Goal: Task Accomplishment & Management: Complete application form

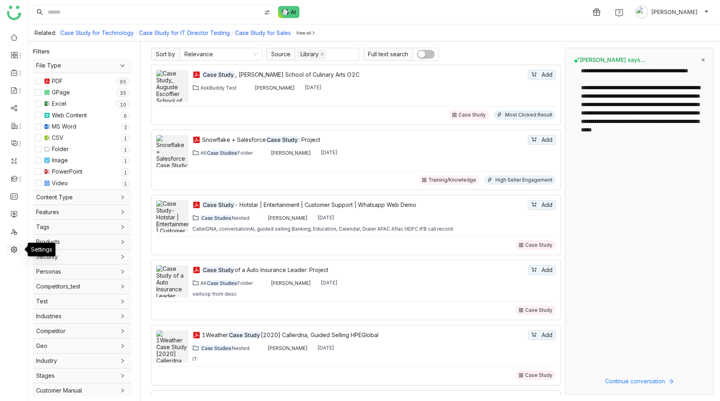
click at [13, 251] on link at bounding box center [13, 248] width 7 height 7
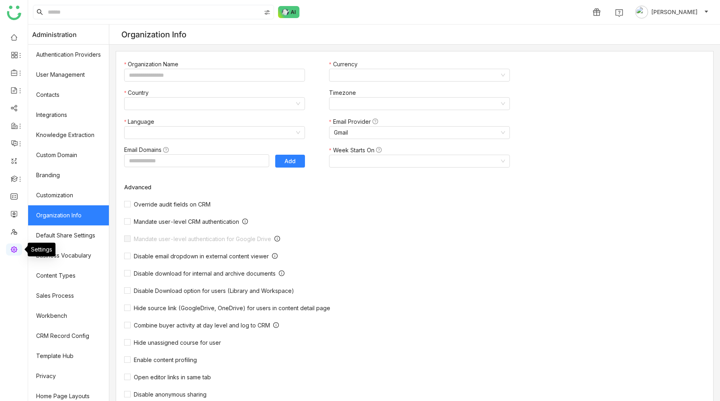
type input "*******"
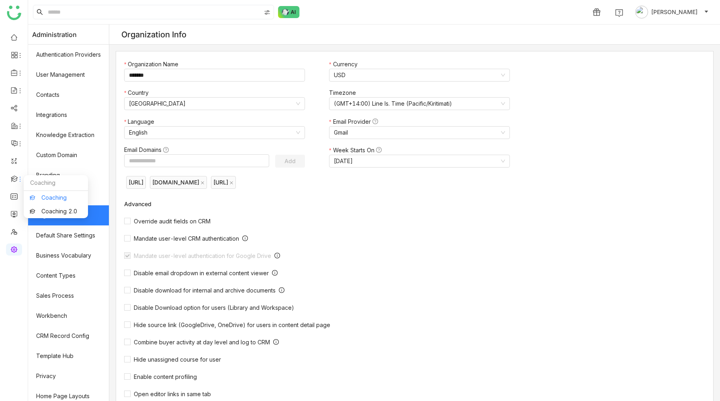
click at [46, 200] on link "Coaching" at bounding box center [56, 198] width 52 height 6
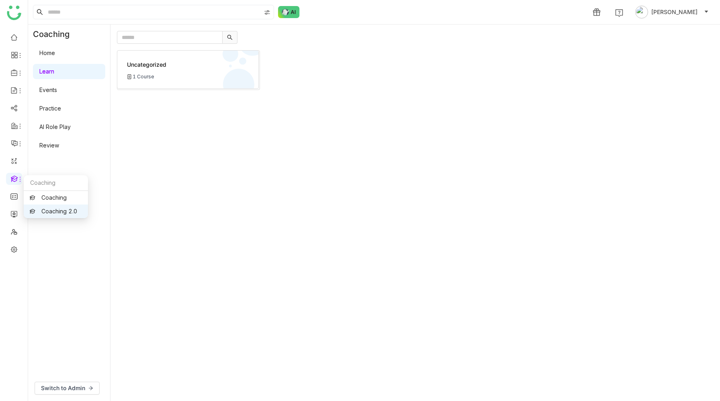
click at [43, 209] on link "Coaching 2.0" at bounding box center [56, 211] width 52 height 6
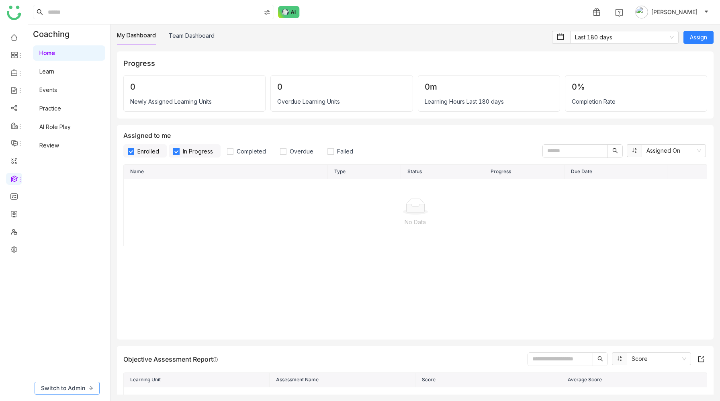
click at [54, 386] on span "Switch to Admin" at bounding box center [63, 387] width 44 height 9
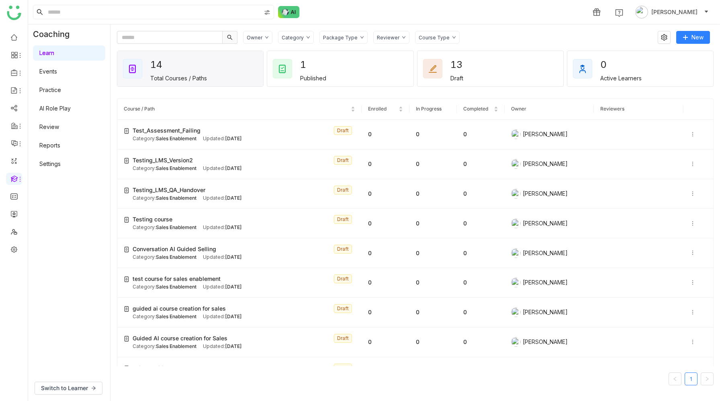
click at [61, 88] on link "Practice" at bounding box center [50, 89] width 22 height 7
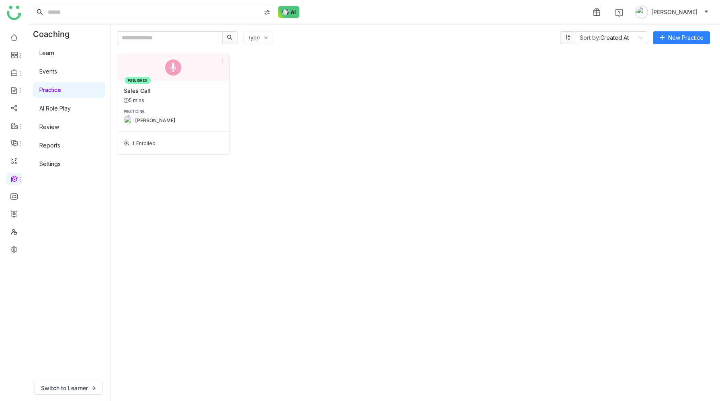
click at [54, 53] on link "Learn" at bounding box center [46, 52] width 15 height 7
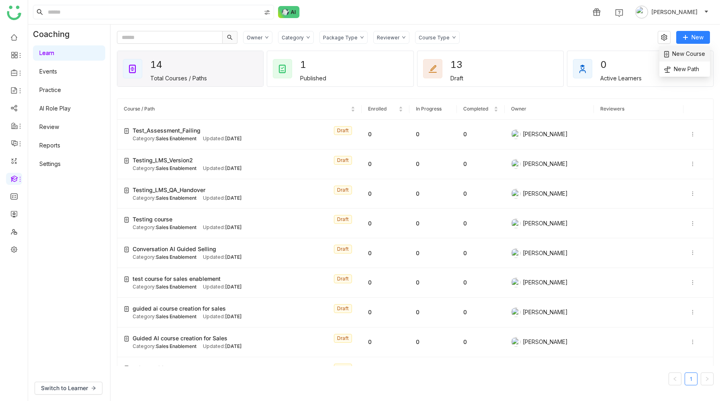
click at [682, 53] on span "New Course" at bounding box center [684, 53] width 41 height 9
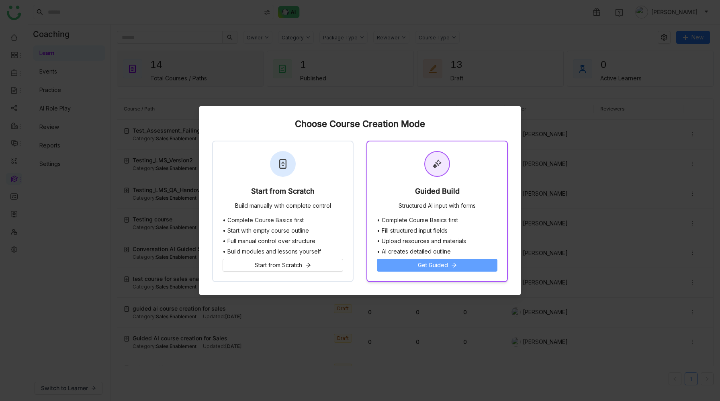
click at [449, 266] on button "Get Guided" at bounding box center [437, 265] width 120 height 13
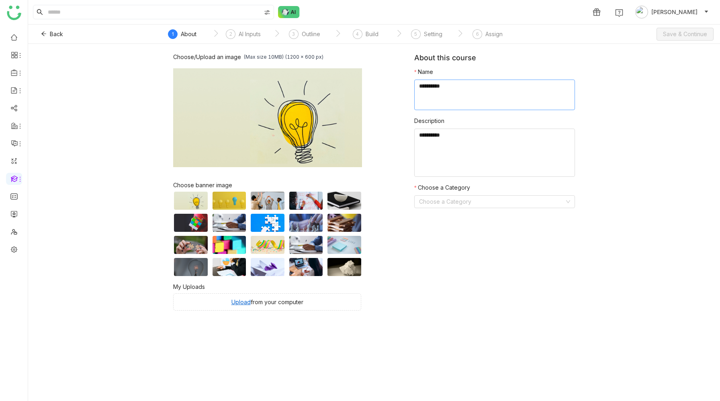
click at [445, 92] on textarea at bounding box center [494, 95] width 161 height 31
type textarea "**********"
click at [455, 137] on textarea at bounding box center [494, 152] width 161 height 48
click at [455, 206] on input at bounding box center [491, 202] width 145 height 12
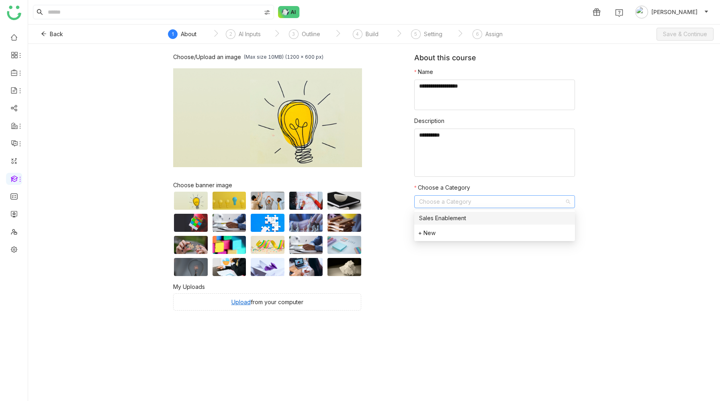
click at [424, 231] on div "+ New" at bounding box center [494, 232] width 153 height 9
click at [427, 234] on input at bounding box center [486, 234] width 126 height 9
type input "*****"
click at [552, 235] on icon at bounding box center [554, 235] width 6 height 6
click at [485, 231] on div "Ai/ml" at bounding box center [494, 230] width 151 height 9
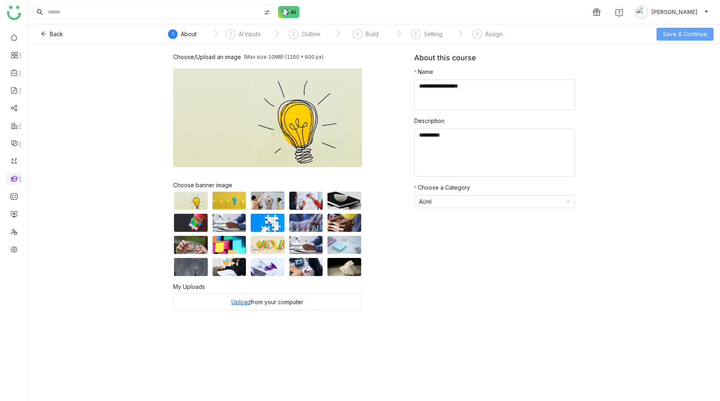
click at [680, 33] on span "Save & Continue" at bounding box center [685, 34] width 44 height 9
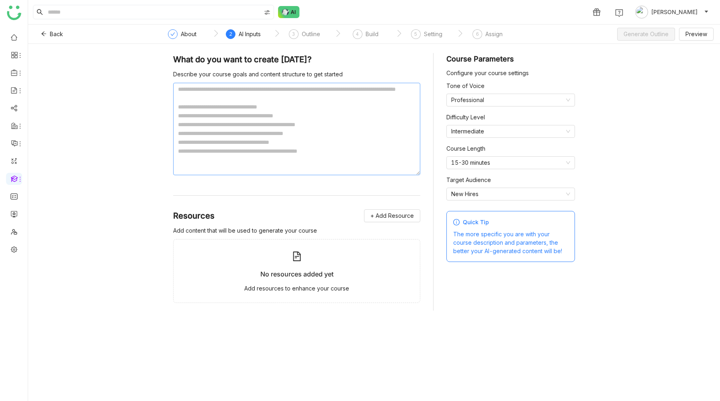
click at [221, 90] on textarea at bounding box center [296, 129] width 247 height 92
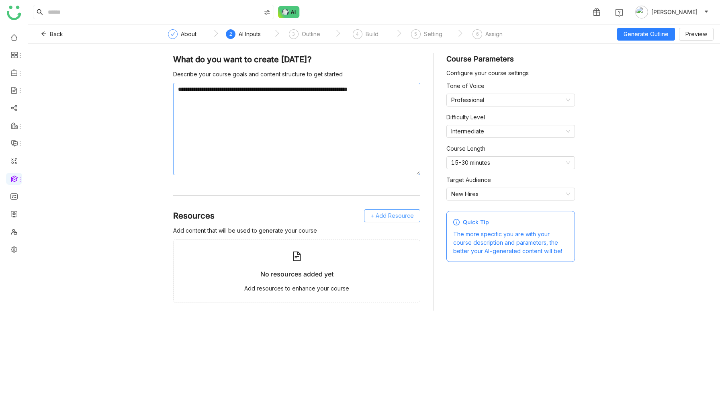
type textarea "**********"
click at [387, 216] on span "+ Add Resource" at bounding box center [391, 215] width 43 height 9
click at [396, 238] on span "GTM Buddy Content" at bounding box center [399, 237] width 46 height 7
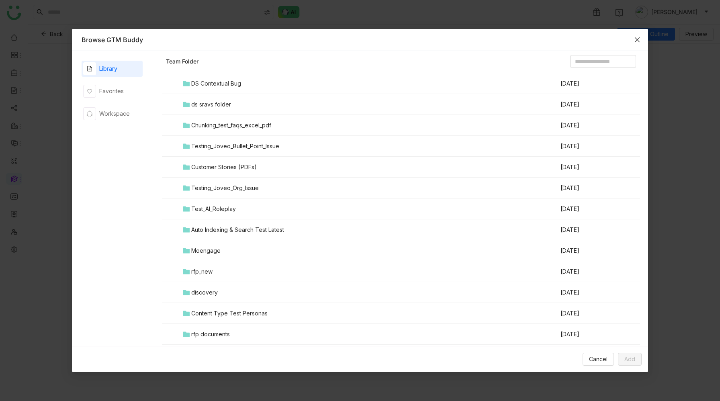
scroll to position [326, 0]
click at [267, 228] on div "Auto Indexing & Search Test Latest" at bounding box center [237, 229] width 93 height 9
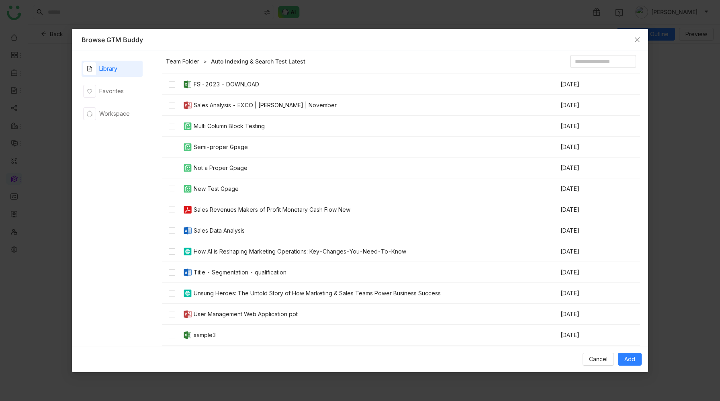
scroll to position [853, 0]
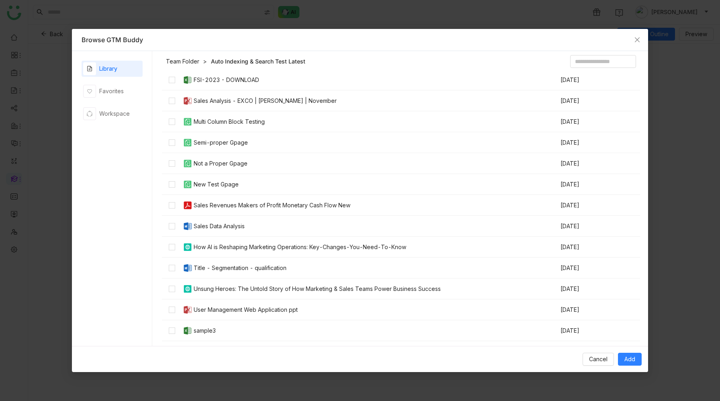
click at [285, 247] on div "How AI is Reshaping Marketing Operations: Key-Changes-You-Need-To-Know" at bounding box center [300, 247] width 212 height 9
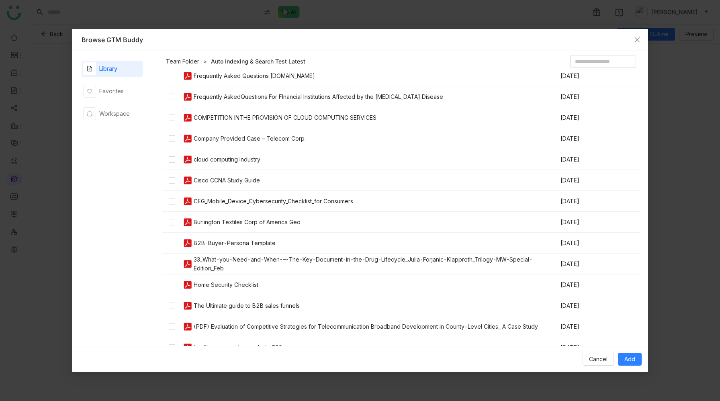
scroll to position [0, 0]
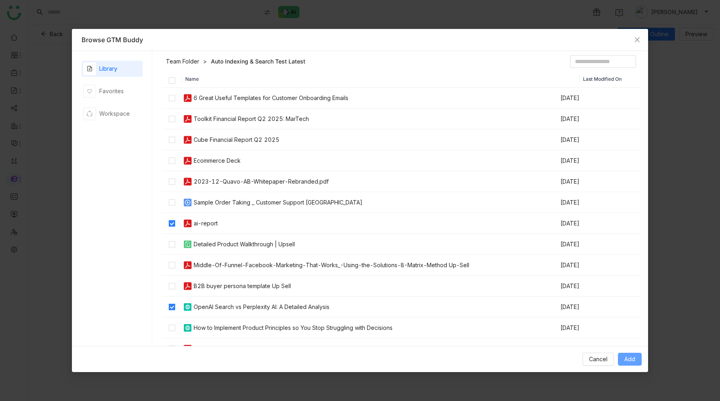
click at [636, 360] on button "Add" at bounding box center [630, 359] width 24 height 13
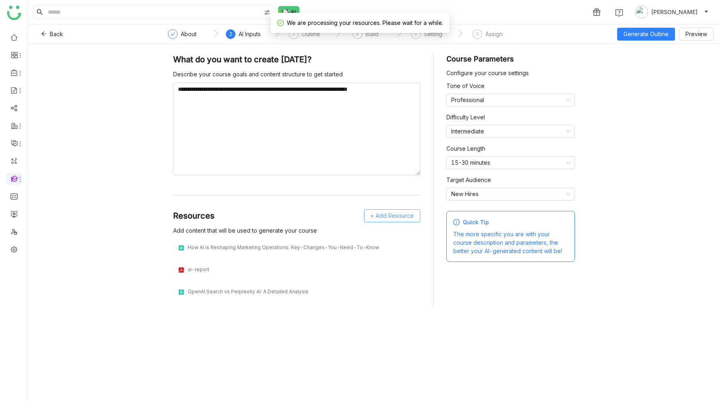
click at [388, 213] on span "+ Add Resource" at bounding box center [391, 215] width 43 height 9
click at [388, 234] on span "GTM Buddy Content" at bounding box center [395, 237] width 46 height 7
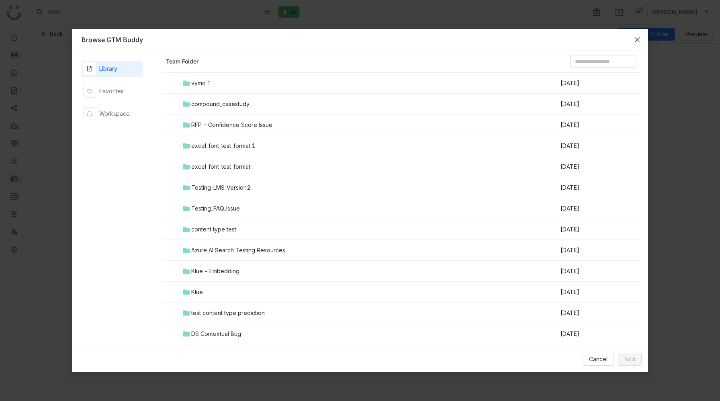
scroll to position [76, 0]
click at [583, 61] on input at bounding box center [603, 61] width 66 height 13
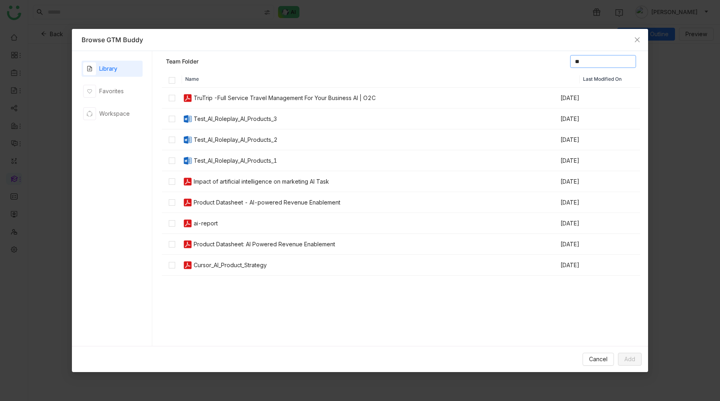
type input "**"
click at [626, 355] on span "Add" at bounding box center [629, 359] width 11 height 9
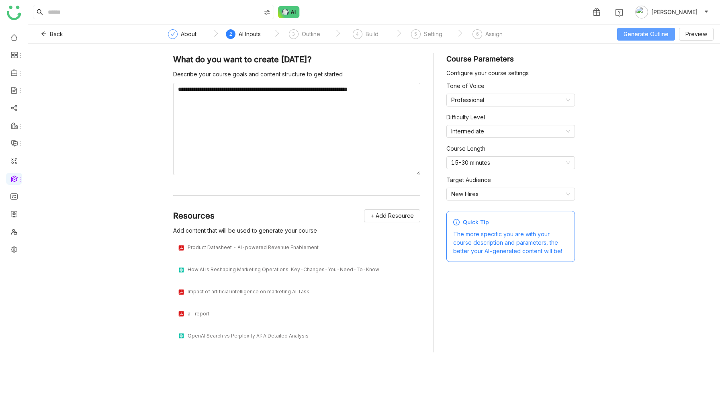
click at [640, 34] on span "Generate Outline" at bounding box center [645, 34] width 45 height 9
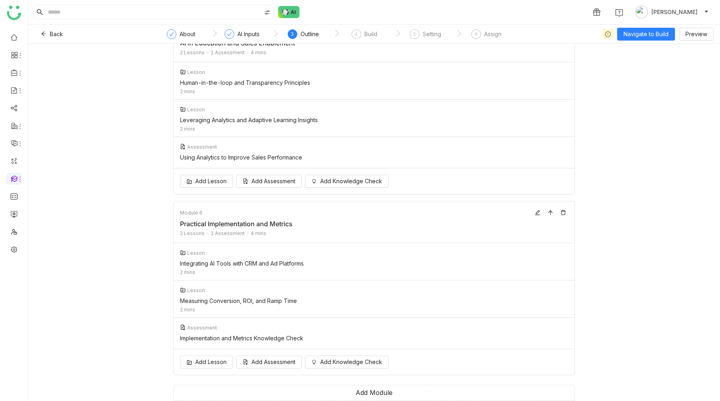
scroll to position [669, 0]
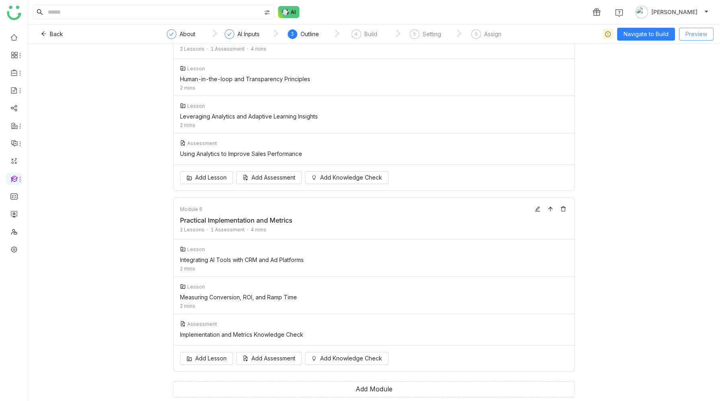
click at [689, 34] on span "Preview" at bounding box center [696, 34] width 22 height 9
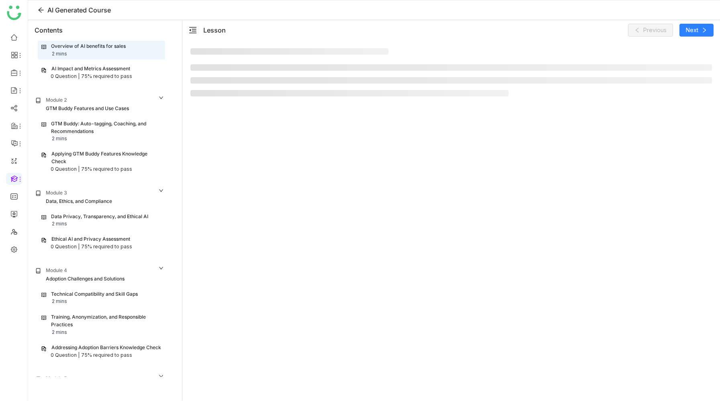
scroll to position [27, 0]
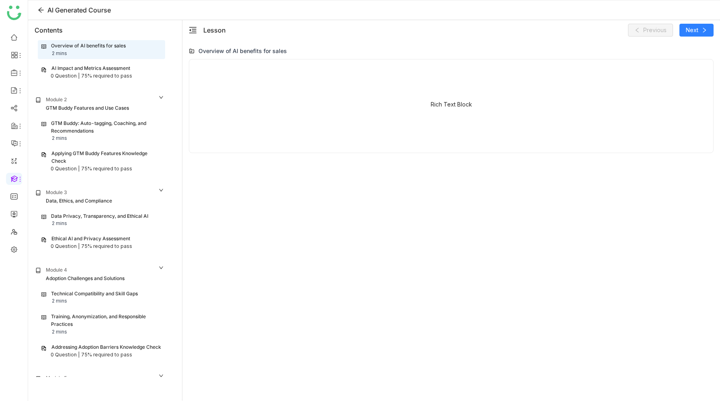
click at [102, 53] on div "Overview of AI benefits for sales 2 mins" at bounding box center [101, 49] width 120 height 15
click at [104, 73] on div "75% required to pass" at bounding box center [106, 76] width 51 height 8
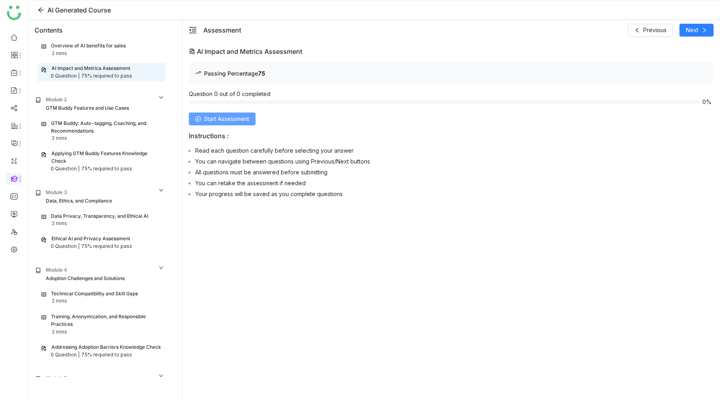
click at [208, 117] on span "Start Assessment" at bounding box center [226, 118] width 45 height 9
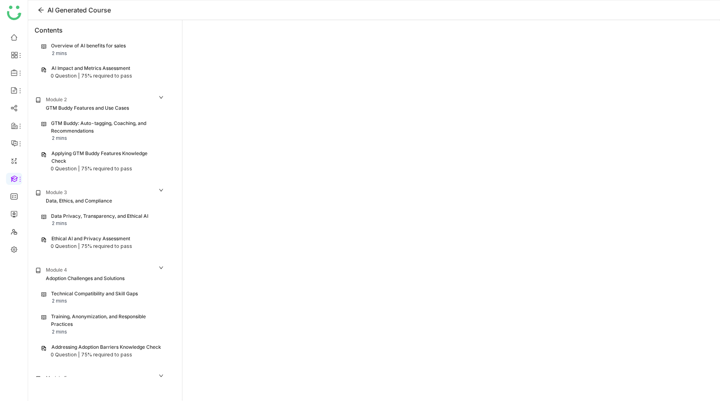
click at [119, 75] on div "75% required to pass" at bounding box center [106, 76] width 51 height 8
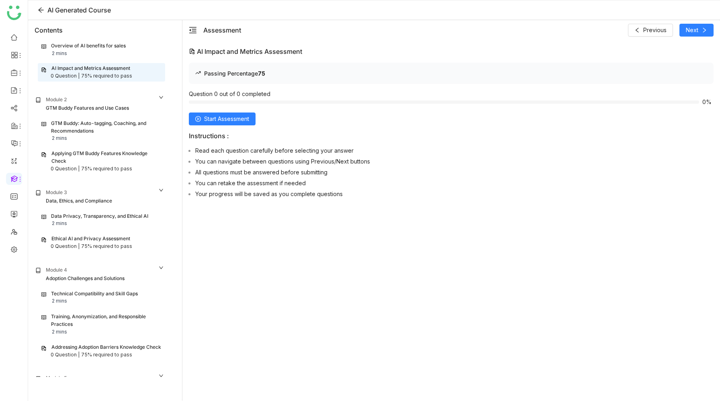
click at [114, 125] on div "GTM Buddy: Auto-tagging, Coaching, and Recommendations" at bounding box center [106, 127] width 110 height 15
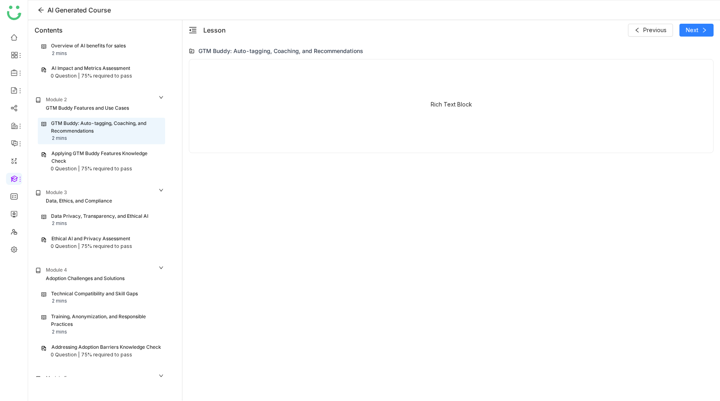
click at [110, 151] on div "Applying GTM Buddy Features Knowledge Check" at bounding box center [106, 157] width 110 height 15
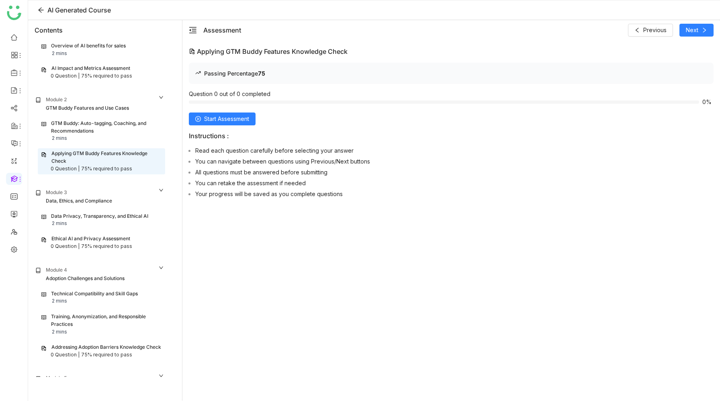
click at [104, 214] on div "Data Privacy, Transparency, and Ethical AI 2 mins" at bounding box center [101, 219] width 120 height 15
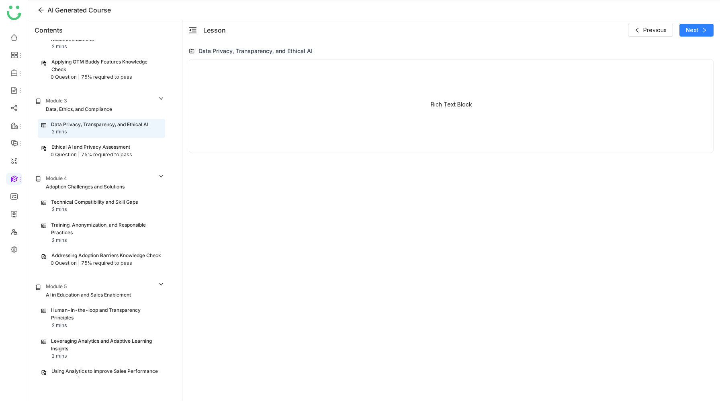
scroll to position [133, 0]
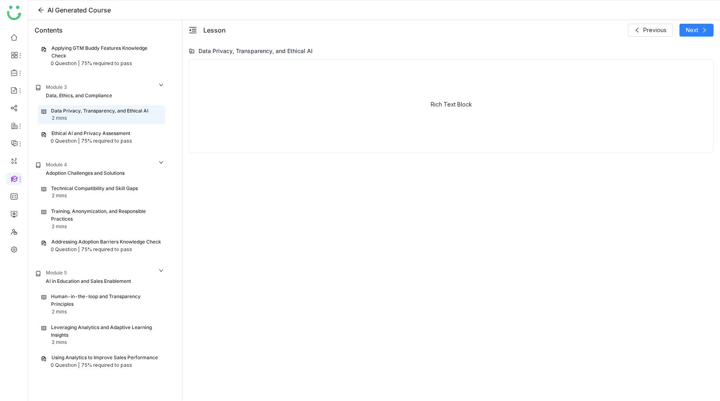
click at [109, 190] on div "Technical Compatibility and Skill Gaps 2 mins" at bounding box center [101, 192] width 120 height 15
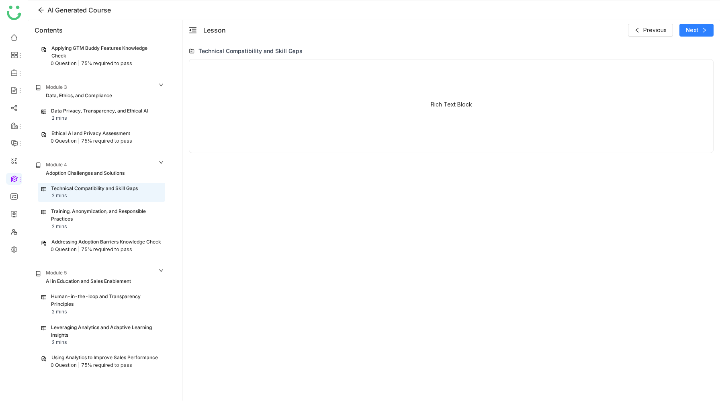
click at [108, 208] on div "Training, Anonymization, and Responsible Practices" at bounding box center [106, 215] width 110 height 15
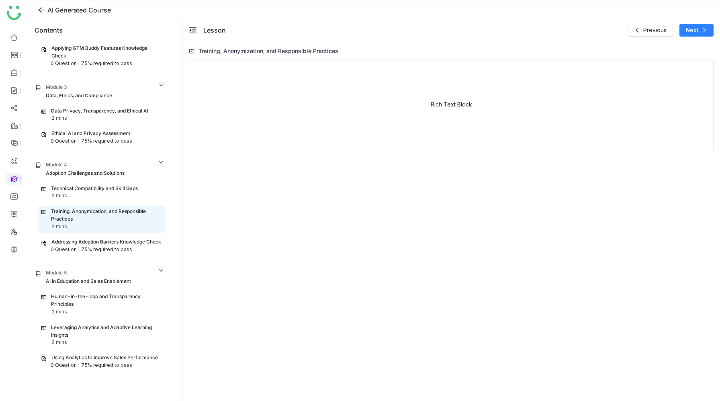
click at [108, 238] on div "Addressing Adoption Barriers Knowledge Check" at bounding box center [106, 242] width 110 height 8
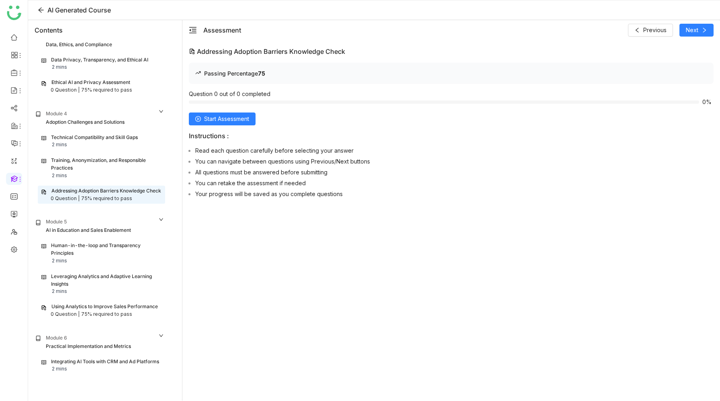
scroll to position [206, 0]
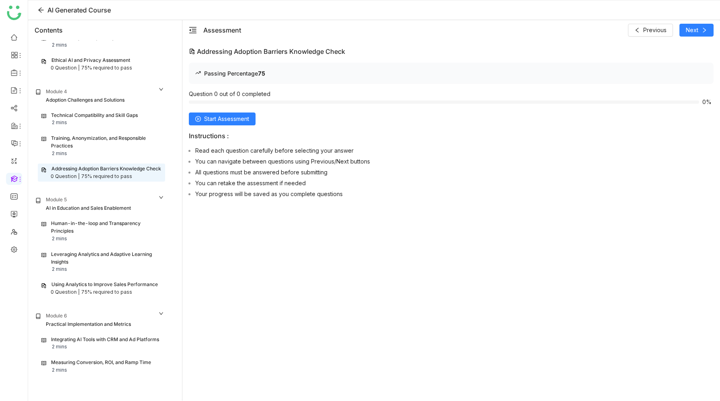
click at [109, 220] on div "Human-in-the-loop and Transparency Principles 2 mins" at bounding box center [101, 231] width 120 height 23
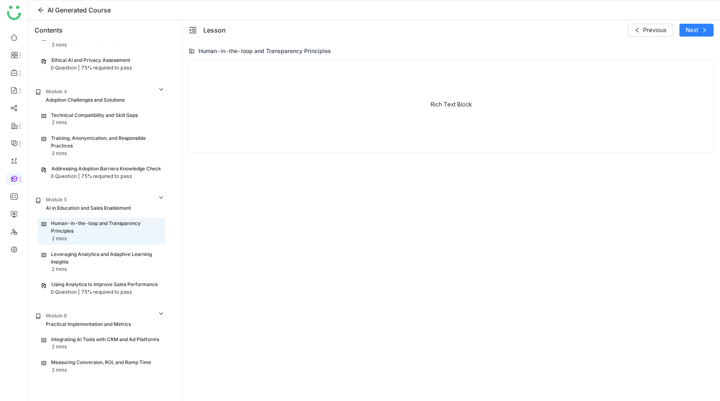
click at [108, 251] on div "Leveraging Analytics and Adaptive Learning Insights 2 mins" at bounding box center [101, 262] width 120 height 23
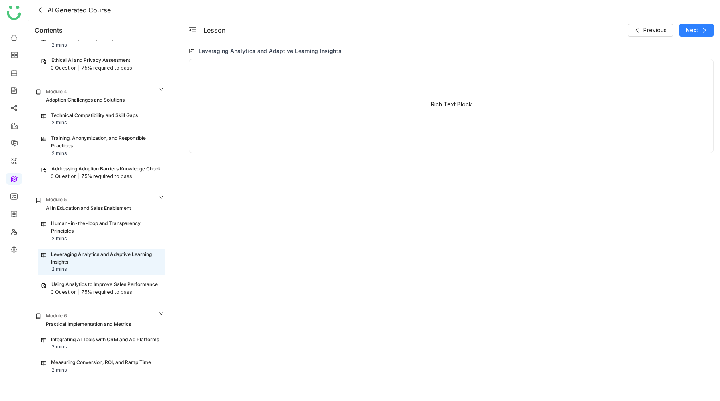
click at [111, 279] on div "Using Analytics to Improve Sales Performance 0 Question | 75% required to pass" at bounding box center [101, 288] width 127 height 18
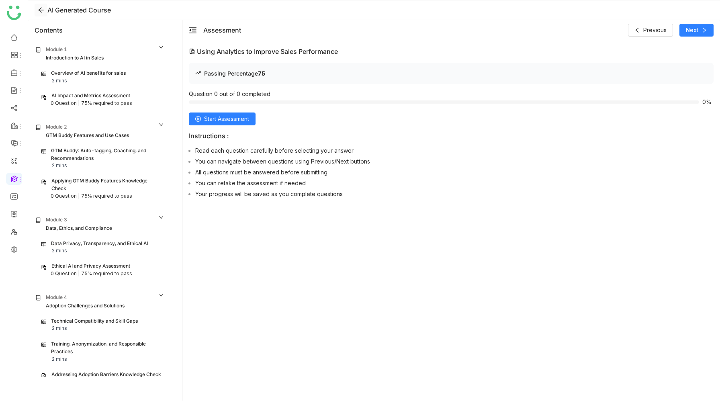
click at [41, 12] on icon at bounding box center [40, 10] width 5 height 5
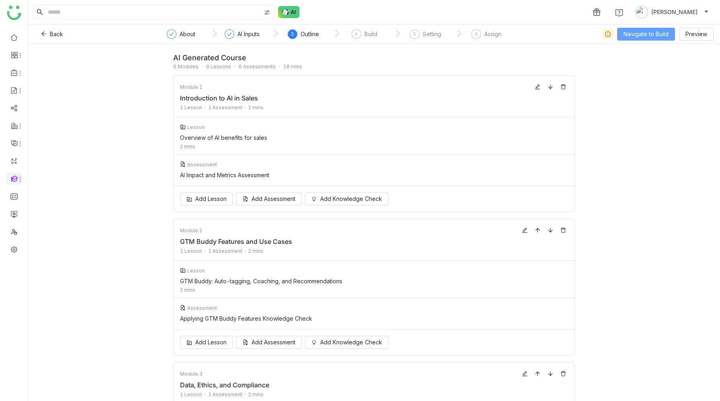
click at [641, 33] on span "Navigate to Build" at bounding box center [645, 34] width 45 height 9
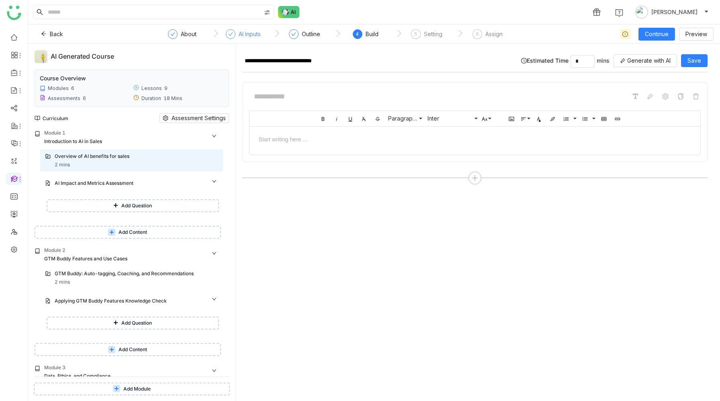
click at [253, 34] on div "AI Inputs" at bounding box center [250, 34] width 22 height 10
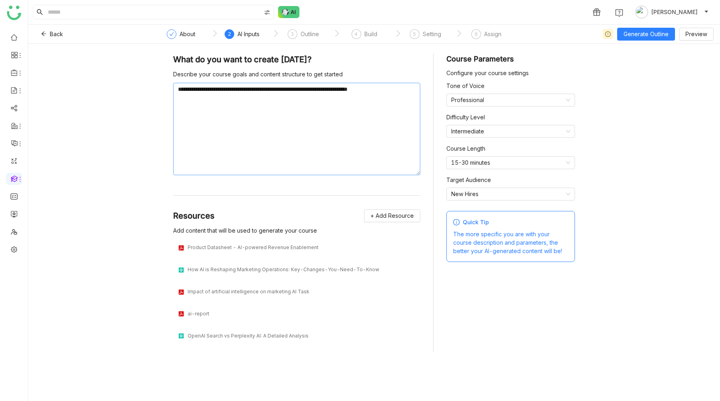
click at [255, 104] on textarea "**********" at bounding box center [296, 129] width 247 height 92
type textarea "**********"
click at [245, 114] on textarea "**********" at bounding box center [296, 129] width 247 height 92
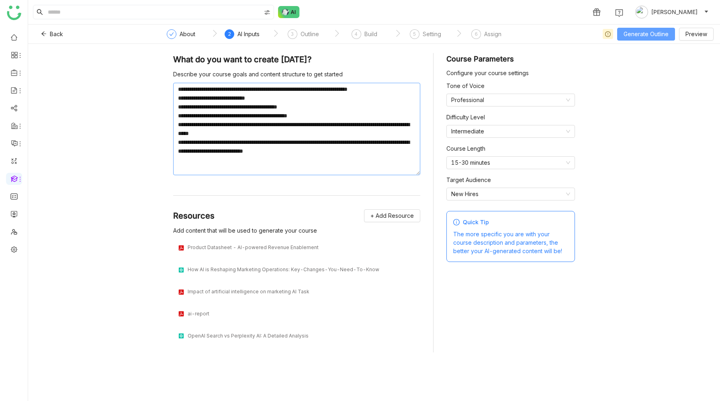
type textarea "**********"
click at [649, 37] on span "Generate Outline" at bounding box center [645, 34] width 45 height 9
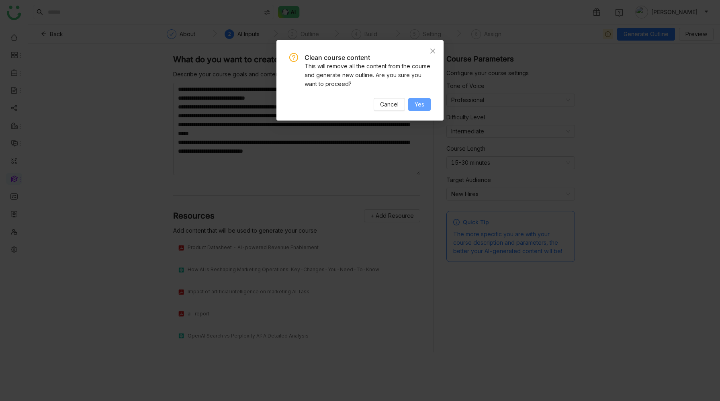
click at [419, 100] on span "Yes" at bounding box center [419, 104] width 10 height 9
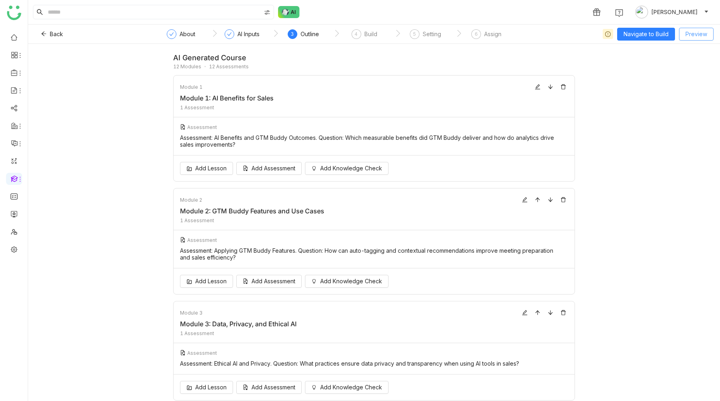
click at [689, 36] on span "Preview" at bounding box center [696, 34] width 22 height 9
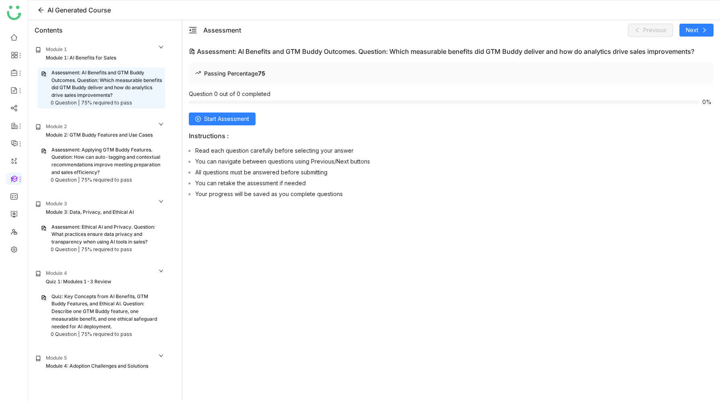
click at [84, 60] on div "Module 1: AI Benefits for Sales" at bounding box center [81, 58] width 70 height 8
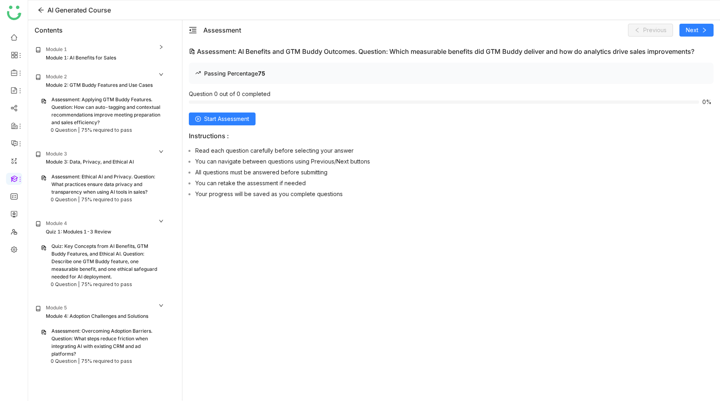
click at [84, 59] on div "Module 1: AI Benefits for Sales" at bounding box center [81, 58] width 70 height 8
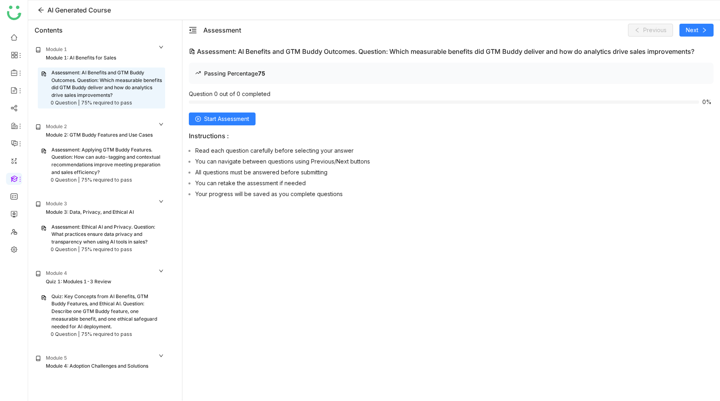
click at [99, 80] on div "Assessment: AI Benefits and GTM Buddy Outcomes. Question: Which measurable bene…" at bounding box center [106, 84] width 110 height 30
click at [231, 120] on span "Start Assessment" at bounding box center [226, 118] width 45 height 9
click at [138, 167] on div "Assessment: Applying GTM Buddy Features. Question: How can auto-tagging and con…" at bounding box center [106, 161] width 110 height 30
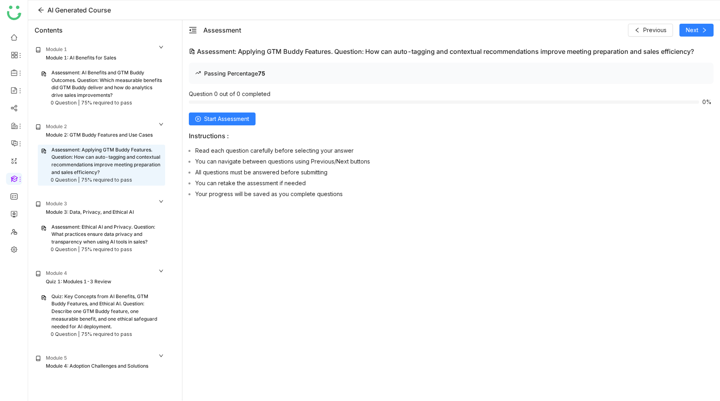
click at [129, 226] on div "Assessment: Ethical AI and Privacy. Question: What practices ensure data privac…" at bounding box center [106, 234] width 110 height 23
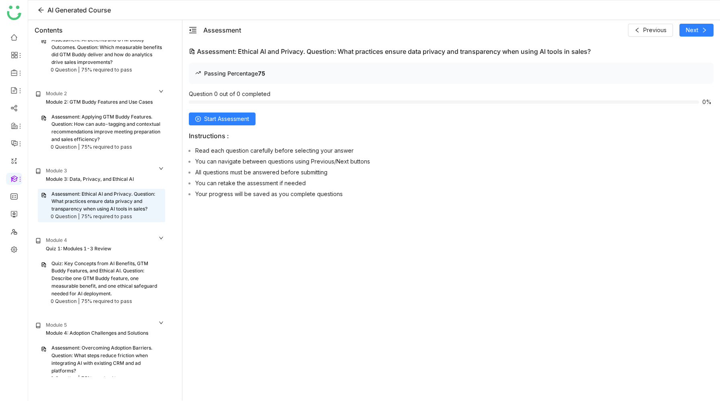
scroll to position [37, 0]
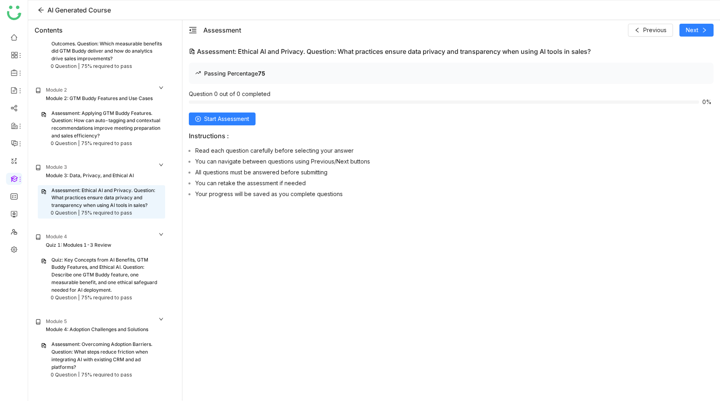
click at [136, 271] on div "Quiz: Key Concepts from AI Benefits, GTM Buddy Features, and Ethical AI. Questi…" at bounding box center [106, 275] width 110 height 38
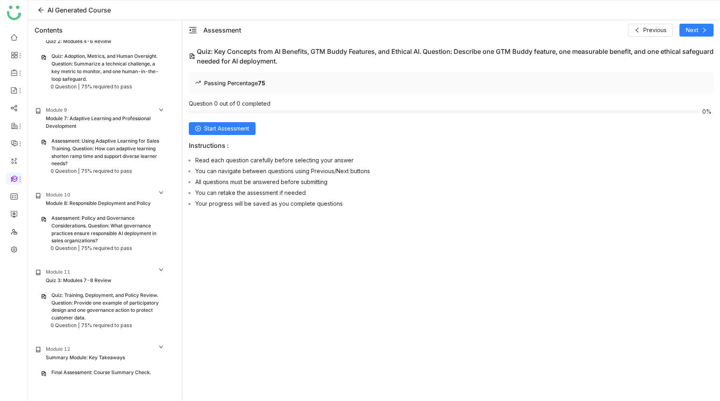
scroll to position [551, 0]
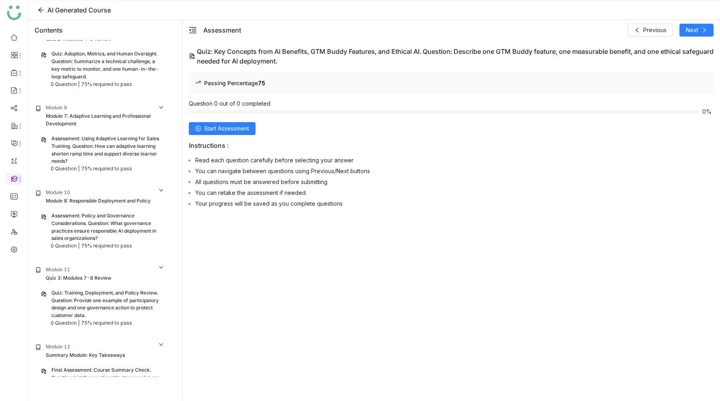
click at [136, 289] on div "Quiz: Training, Deployment, and Policy Review. Question: Provide one example of…" at bounding box center [106, 304] width 110 height 30
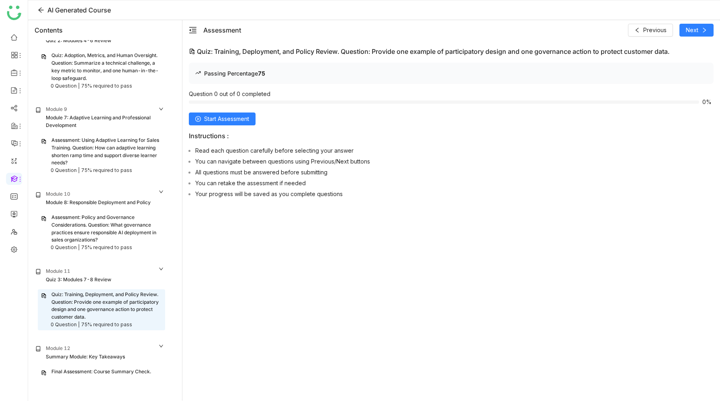
scroll to position [551, 0]
click at [139, 212] on div "Assessment: Policy and Governance Considerations. Question: What governance pra…" at bounding box center [106, 227] width 110 height 30
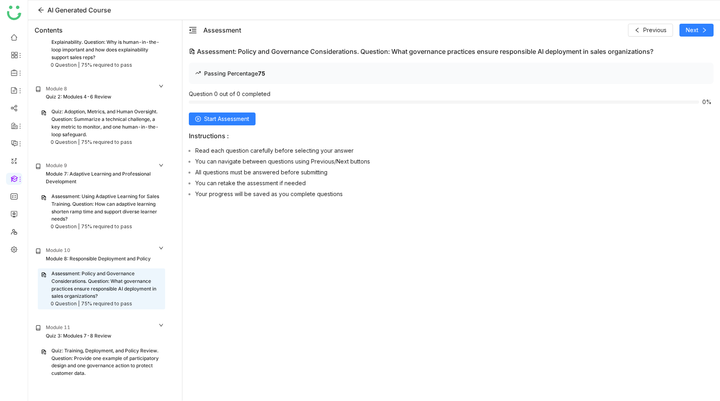
scroll to position [474, 0]
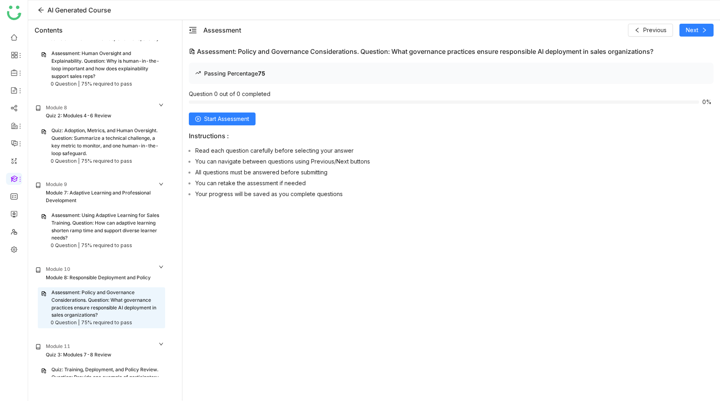
click at [125, 212] on div "Assessment: Using Adaptive Learning for Sales Training. Question: How can adapt…" at bounding box center [106, 227] width 110 height 30
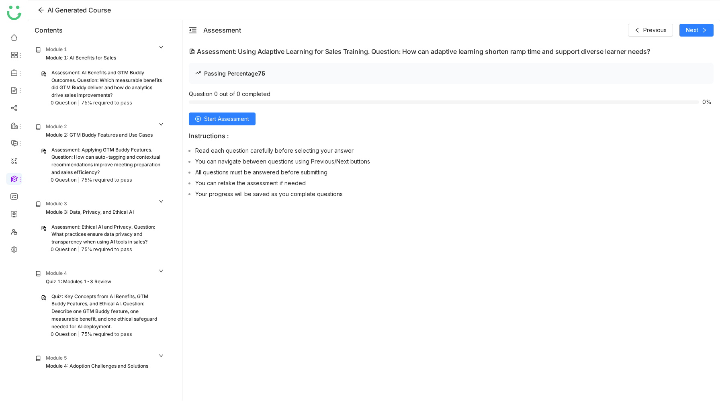
click at [122, 91] on div "Assessment: AI Benefits and GTM Buddy Outcomes. Question: Which measurable bene…" at bounding box center [106, 84] width 110 height 30
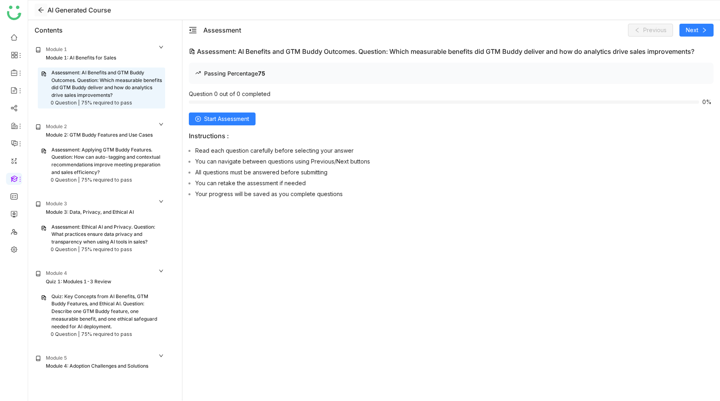
click at [40, 10] on icon at bounding box center [41, 10] width 6 height 6
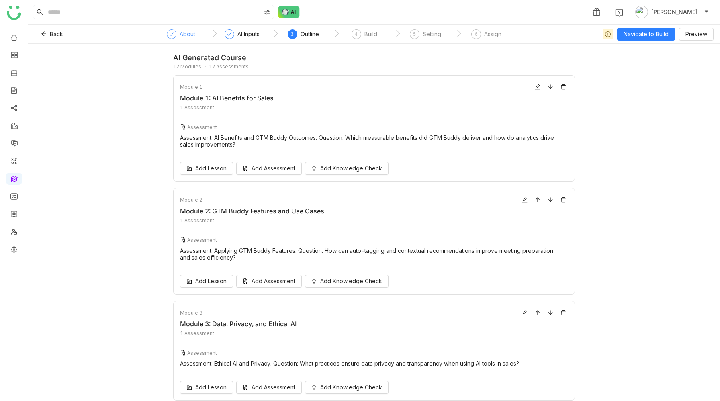
click at [182, 34] on div "About" at bounding box center [187, 34] width 16 height 10
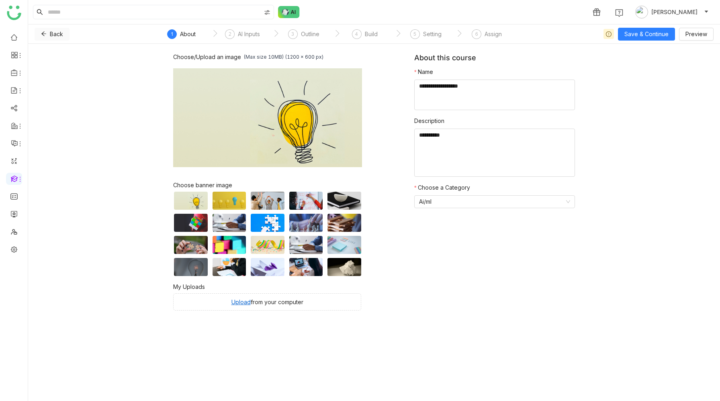
click at [48, 32] on button "Back" at bounding box center [52, 34] width 35 height 13
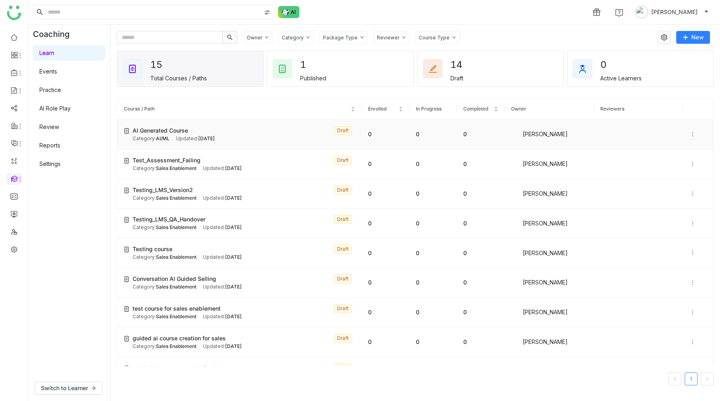
click at [694, 135] on icon at bounding box center [692, 134] width 6 height 6
click at [673, 157] on span "Delete" at bounding box center [676, 156] width 18 height 7
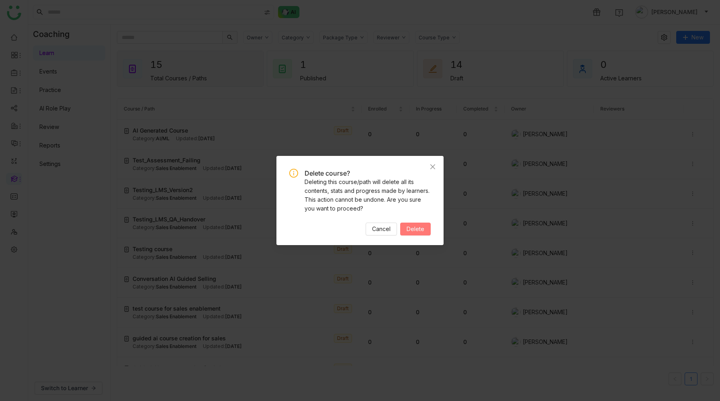
click at [418, 228] on span "Delete" at bounding box center [415, 228] width 18 height 9
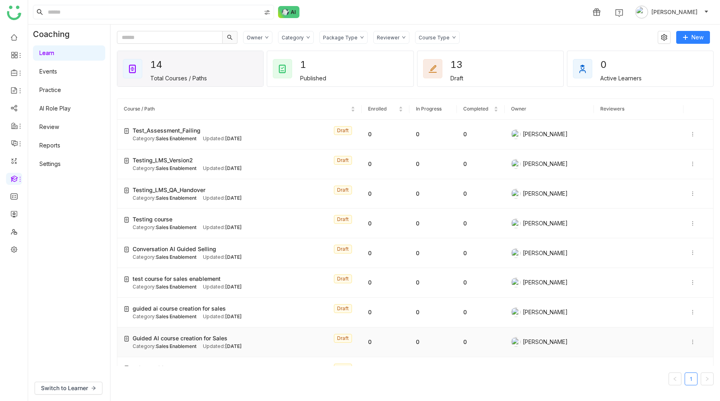
click at [230, 336] on div "Guided AI course creation for Sales Draft" at bounding box center [244, 338] width 222 height 9
click at [187, 159] on span "Testing_LMS_Version2" at bounding box center [163, 160] width 60 height 9
click at [181, 188] on span "Testing_LMS_QA_Handover" at bounding box center [169, 190] width 73 height 9
click at [179, 193] on span "Testing_LMS_QA_Handover" at bounding box center [169, 190] width 73 height 9
click at [176, 222] on div "Testing course Draft" at bounding box center [244, 219] width 222 height 9
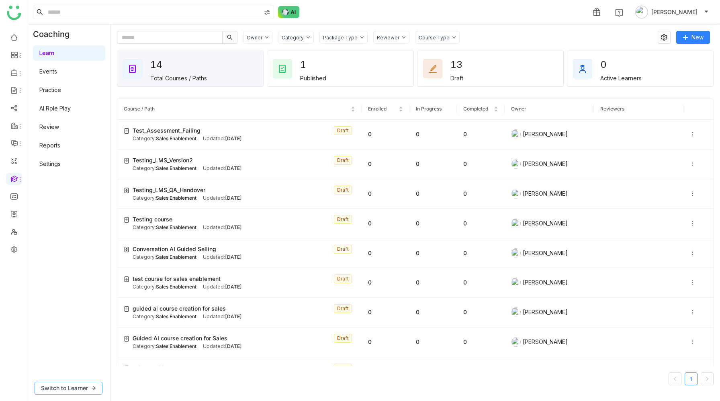
click at [70, 389] on span "Switch to Learner" at bounding box center [64, 387] width 47 height 9
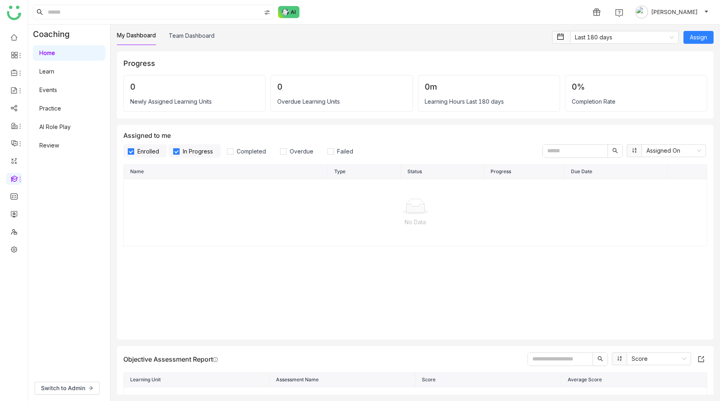
click at [54, 75] on link "Learn" at bounding box center [46, 71] width 15 height 7
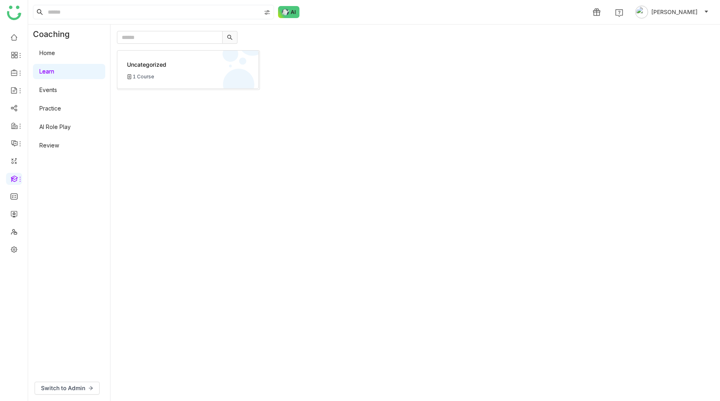
click at [157, 73] on div "Uncategorized 1 Course" at bounding box center [187, 70] width 141 height 38
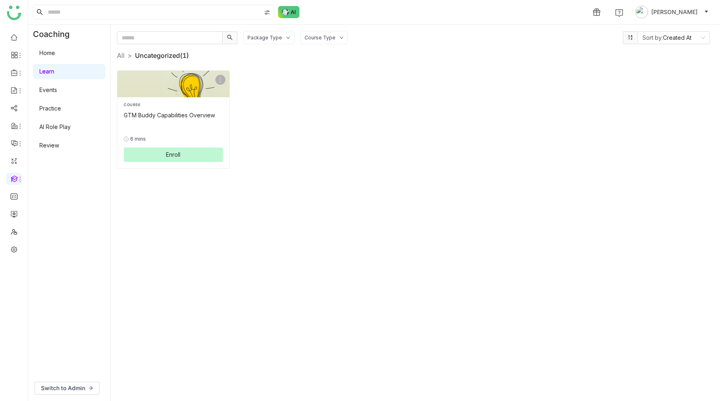
click at [212, 113] on div "GTM Buddy Capabilities Overview" at bounding box center [173, 115] width 99 height 8
click at [57, 88] on link "Events" at bounding box center [48, 89] width 18 height 7
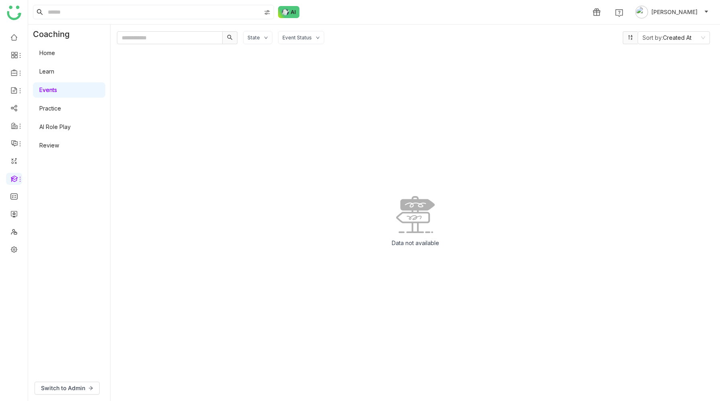
click at [58, 112] on link "Practice" at bounding box center [50, 108] width 22 height 7
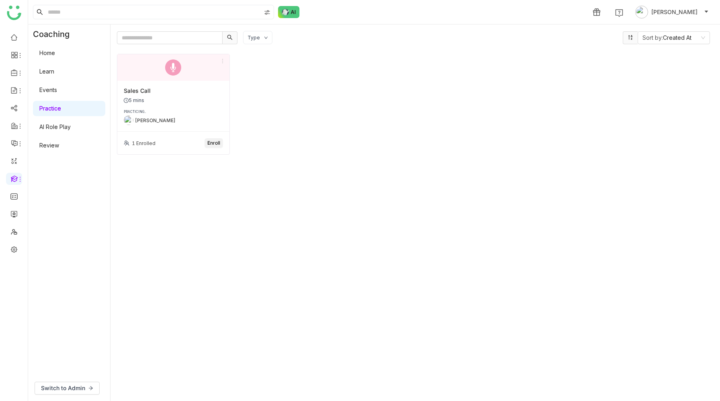
click at [58, 125] on link "AI Role Play" at bounding box center [54, 126] width 31 height 7
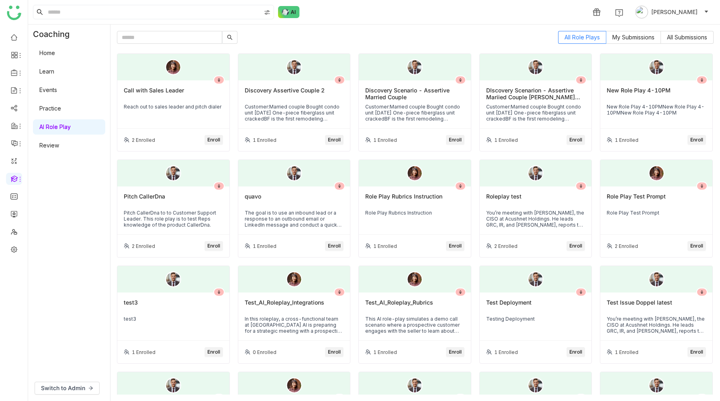
click at [185, 202] on div "Pitch CallerDna" at bounding box center [173, 200] width 99 height 14
click at [57, 385] on span "Switch to Admin" at bounding box center [63, 387] width 44 height 9
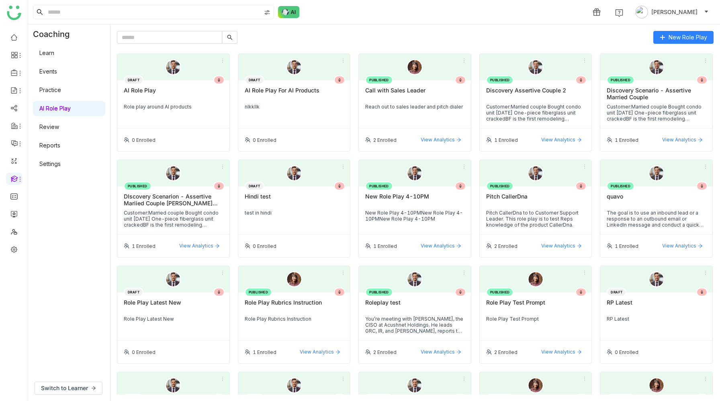
click at [529, 208] on div "PUBLISHED Pitch CallerDna Pitch CallerDna to to Customer Support Leader. This r…" at bounding box center [535, 210] width 112 height 48
click at [570, 243] on span "View Analytics" at bounding box center [558, 245] width 34 height 7
click at [397, 110] on div "PUBLISHED Call with Sales Leader Reach out to sales leader and pitch dialer" at bounding box center [415, 104] width 112 height 48
click at [437, 137] on span "View Analytics" at bounding box center [437, 139] width 34 height 7
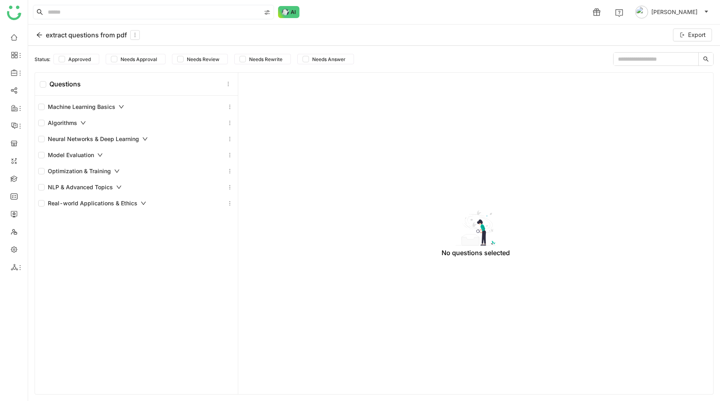
click at [121, 106] on icon at bounding box center [121, 107] width 6 height 6
click at [41, 34] on icon at bounding box center [39, 35] width 6 height 6
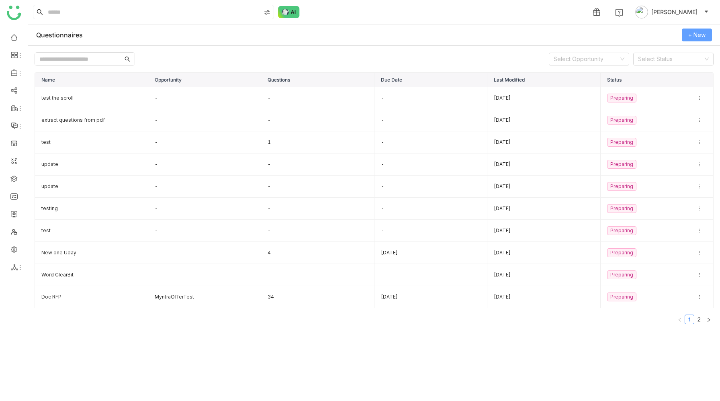
click at [688, 37] on span "+ New" at bounding box center [696, 35] width 17 height 9
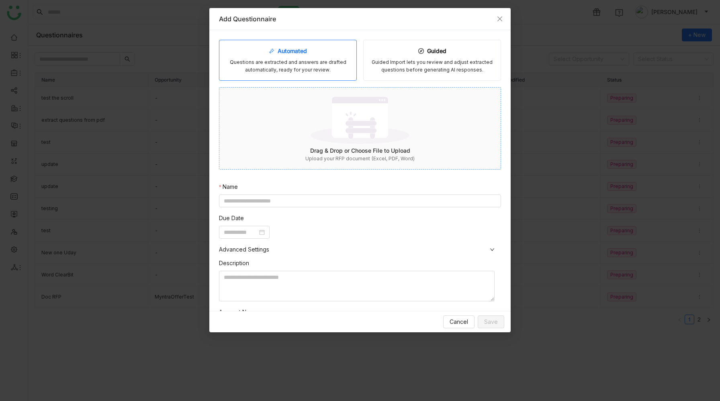
click at [348, 126] on img at bounding box center [359, 120] width 99 height 52
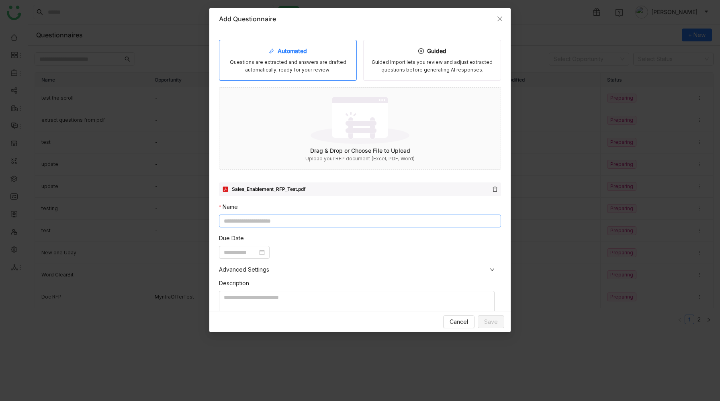
click at [394, 220] on input at bounding box center [360, 220] width 282 height 13
click at [265, 251] on div at bounding box center [244, 252] width 41 height 9
type input "******"
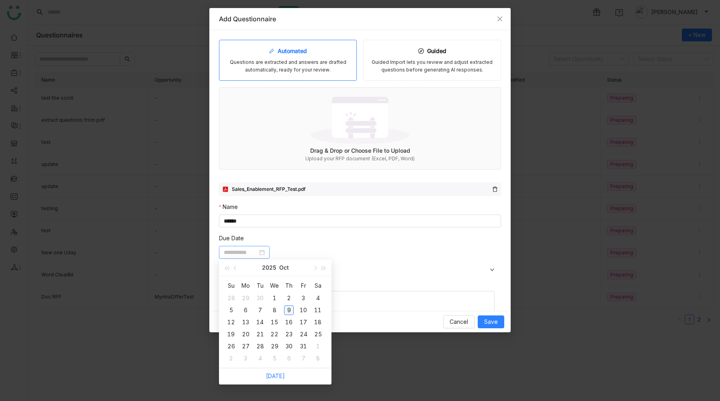
click at [289, 308] on div "9" at bounding box center [289, 310] width 10 height 10
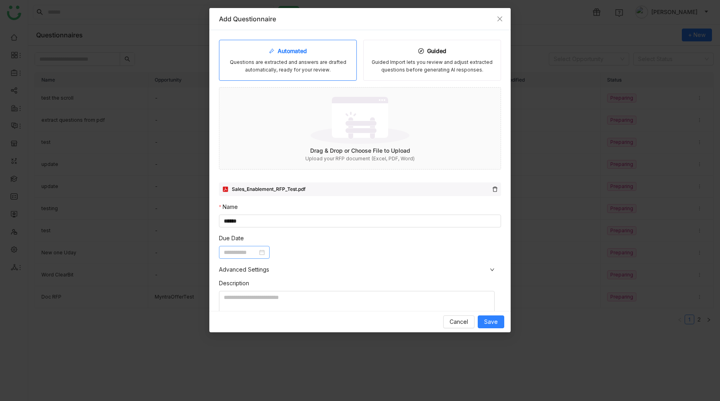
type input "**********"
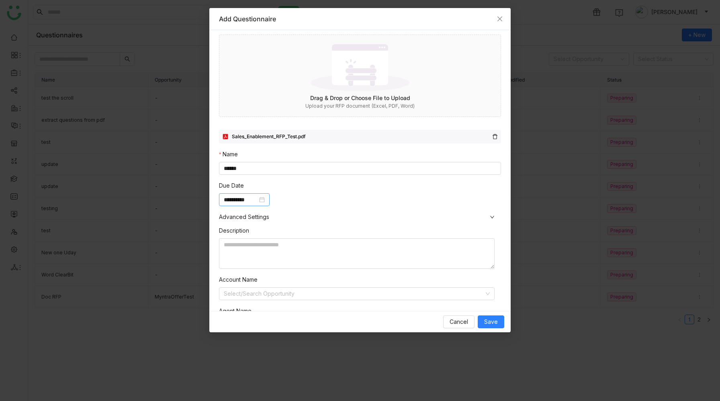
scroll to position [67, 0]
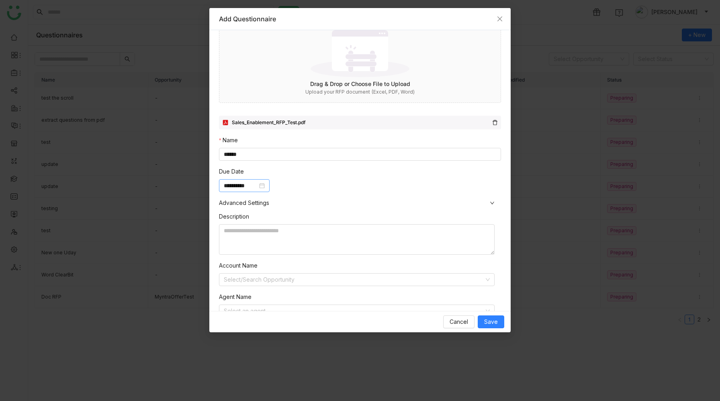
click at [356, 204] on span "Advanced Settings" at bounding box center [360, 202] width 282 height 9
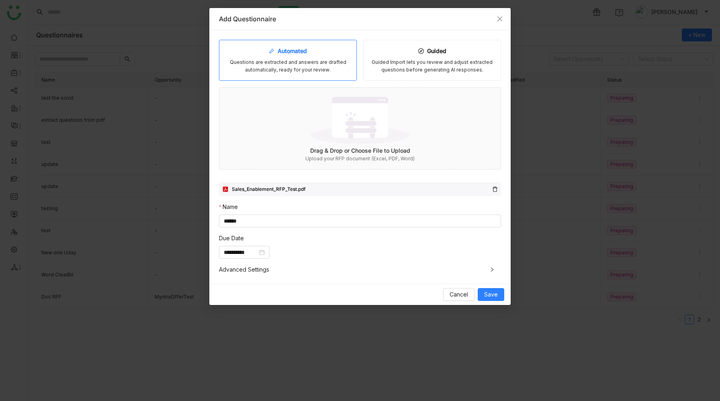
click at [260, 270] on span "Advanced Settings" at bounding box center [360, 269] width 282 height 9
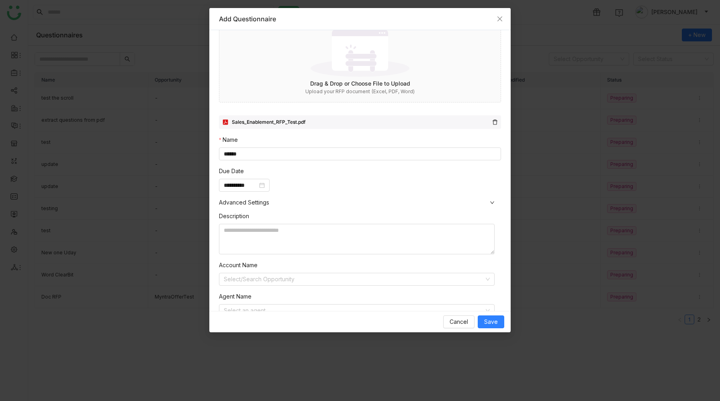
scroll to position [94, 0]
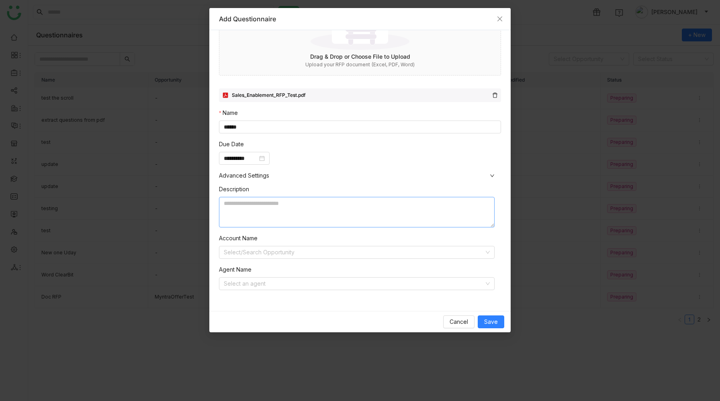
click at [299, 209] on textarea at bounding box center [356, 212] width 275 height 31
type textarea "*"
click at [358, 284] on input at bounding box center [354, 283] width 260 height 12
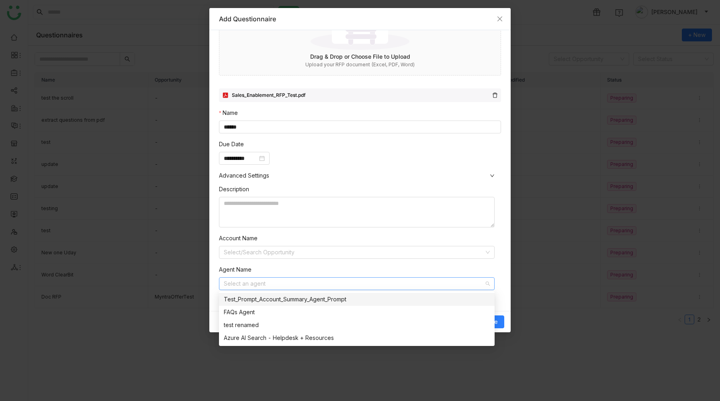
click at [358, 284] on input at bounding box center [354, 283] width 260 height 12
click at [492, 173] on icon at bounding box center [491, 175] width 5 height 5
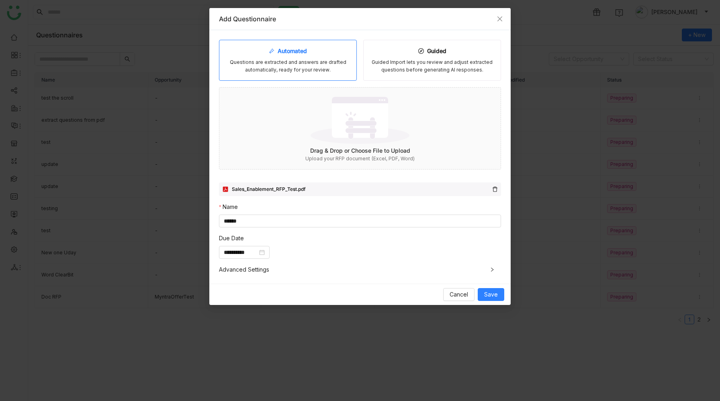
scroll to position [0, 0]
click at [491, 293] on span "Save" at bounding box center [491, 294] width 14 height 9
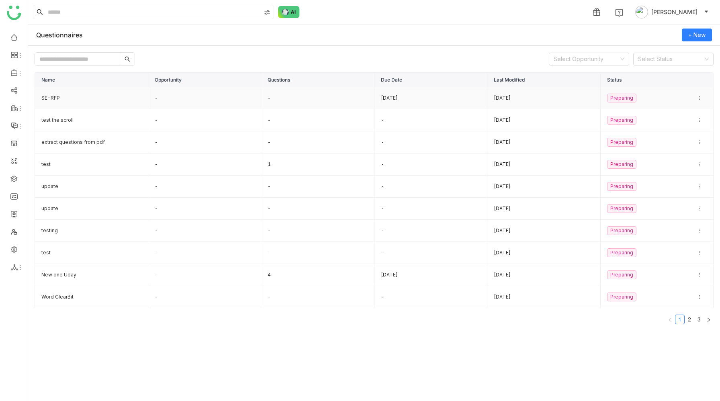
click at [51, 100] on td "SE-RFP" at bounding box center [91, 98] width 113 height 22
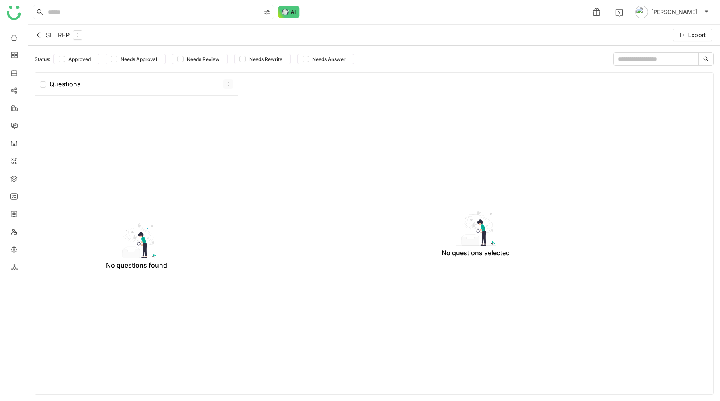
click at [230, 84] on icon at bounding box center [228, 84] width 6 height 6
click at [328, 89] on div "No questions selected" at bounding box center [475, 233] width 465 height 308
click at [39, 34] on icon at bounding box center [39, 35] width 6 height 6
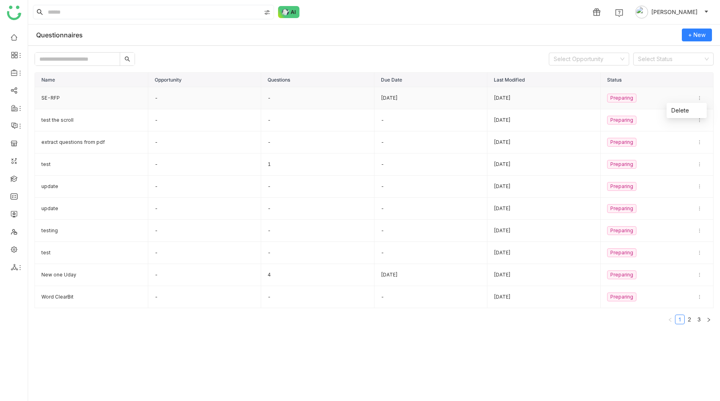
click at [699, 100] on icon at bounding box center [699, 98] width 5 height 5
click at [653, 100] on div "Preparing" at bounding box center [657, 98] width 100 height 9
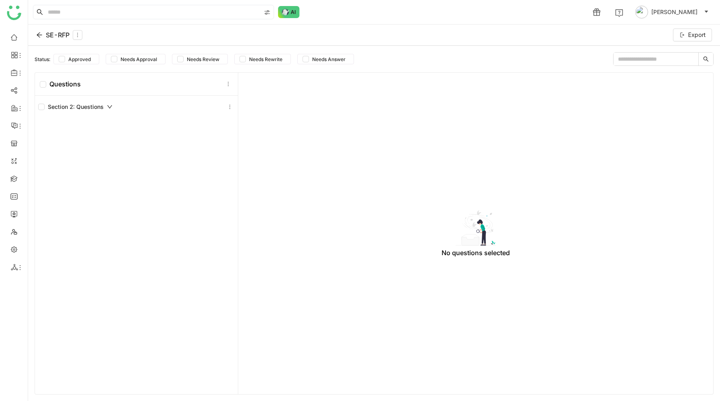
click at [107, 108] on icon at bounding box center [110, 107] width 6 height 6
click at [56, 84] on div "Questions" at bounding box center [60, 84] width 41 height 8
click at [74, 106] on div "Section 2: Questions" at bounding box center [75, 106] width 74 height 9
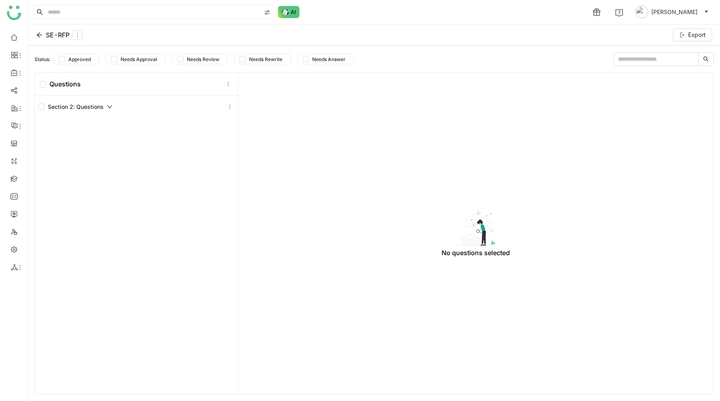
click at [74, 106] on div "Section 2: Questions" at bounding box center [75, 106] width 74 height 9
click at [98, 107] on div "Section 2: Questions" at bounding box center [75, 106] width 74 height 9
click at [231, 109] on icon at bounding box center [230, 107] width 6 height 6
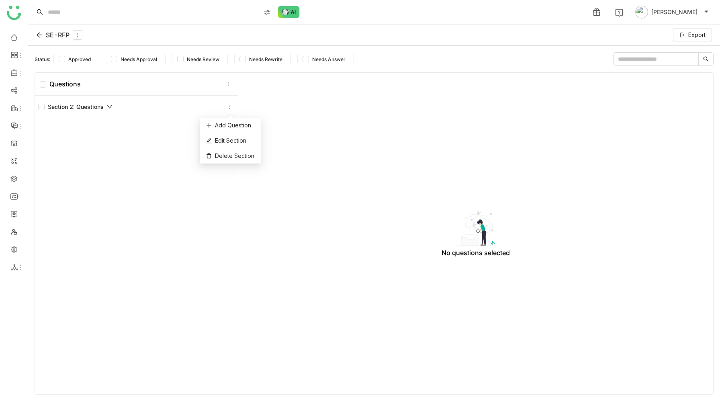
click at [292, 120] on div "No questions selected" at bounding box center [475, 233] width 465 height 308
click at [41, 35] on icon at bounding box center [39, 35] width 6 height 6
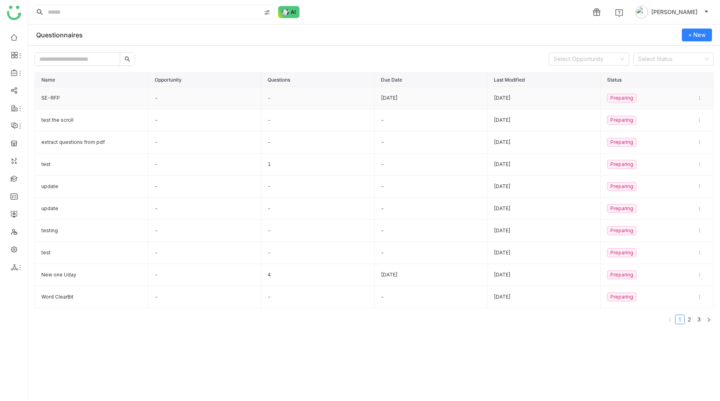
click at [84, 96] on td "SE-RFP" at bounding box center [91, 98] width 113 height 22
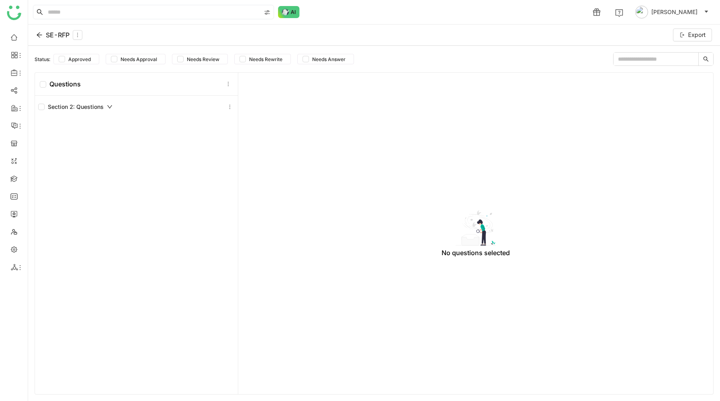
click at [89, 108] on div "Section 2: Questions" at bounding box center [75, 106] width 74 height 9
click at [41, 34] on icon at bounding box center [39, 35] width 6 height 6
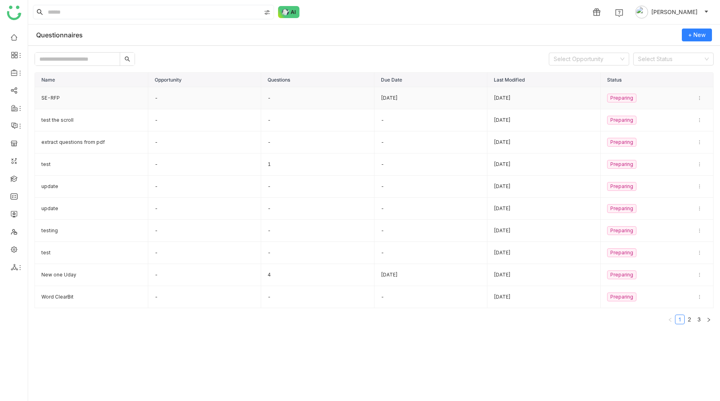
click at [71, 99] on td "SE-RFP" at bounding box center [91, 98] width 113 height 22
